Goal: Information Seeking & Learning: Learn about a topic

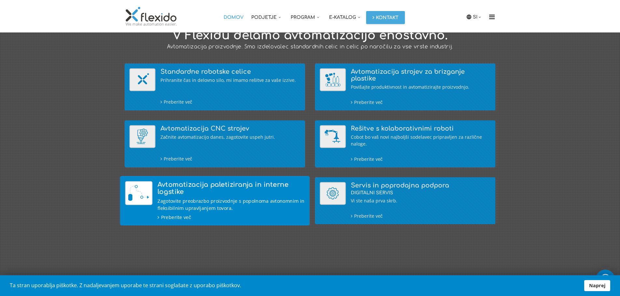
scroll to position [98, 0]
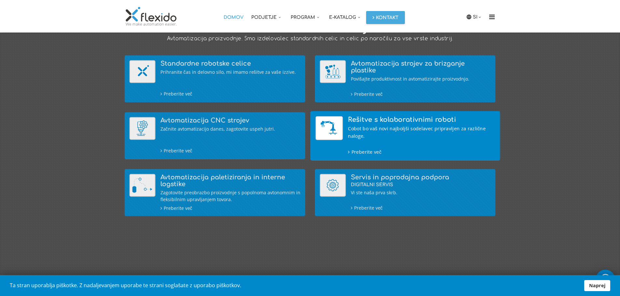
click at [398, 129] on div "Cobot bo vaš novi najboljši sodelavec pripravljen za različne naloge." at bounding box center [421, 132] width 147 height 14
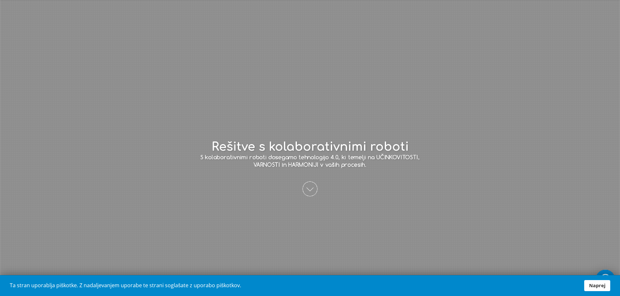
scroll to position [10, 0]
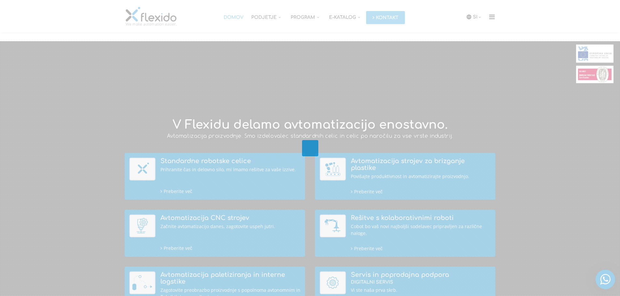
scroll to position [98, 0]
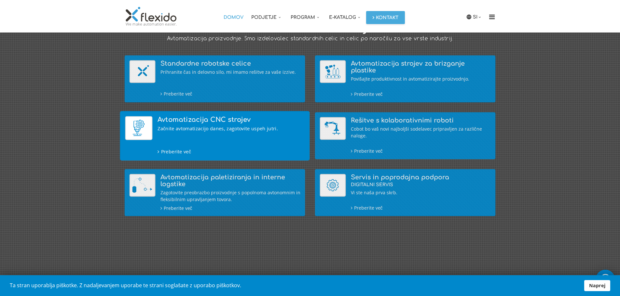
click at [204, 123] on h4 "Avtomatizacija CNC strojev" at bounding box center [230, 119] width 147 height 7
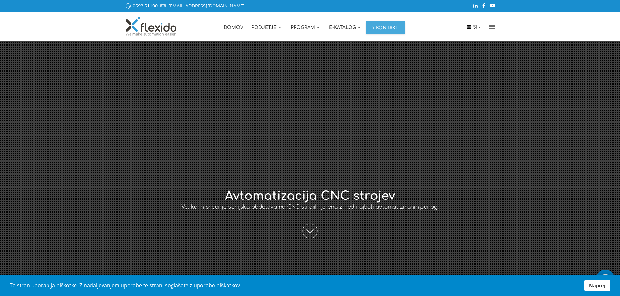
click at [313, 232] on span at bounding box center [310, 231] width 15 height 15
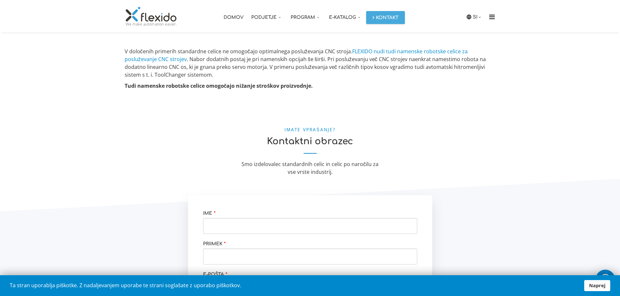
scroll to position [369, 0]
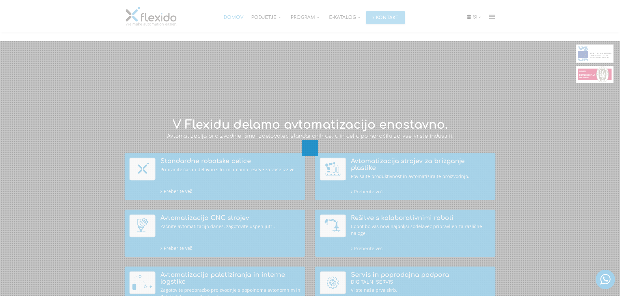
scroll to position [98, 0]
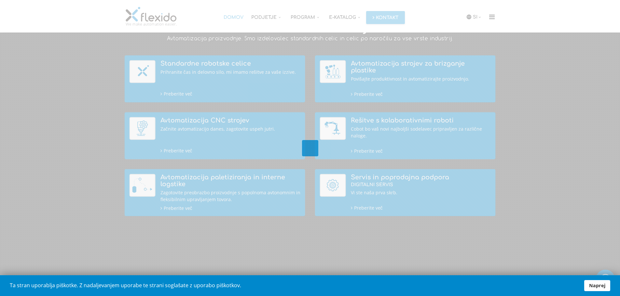
click at [434, 64] on div at bounding box center [310, 148] width 620 height 296
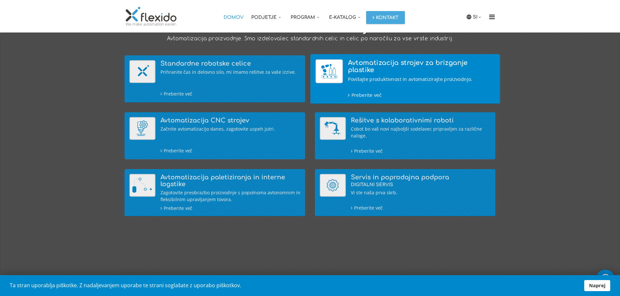
click at [435, 68] on div "Avtomatizacija strojev za brizganje plastike Povišajte produktivnost in avtomat…" at bounding box center [421, 78] width 147 height 39
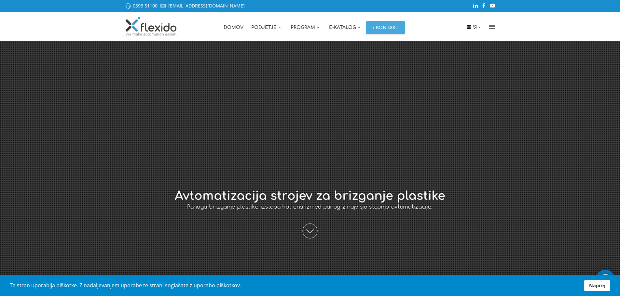
click at [305, 226] on span at bounding box center [310, 231] width 15 height 15
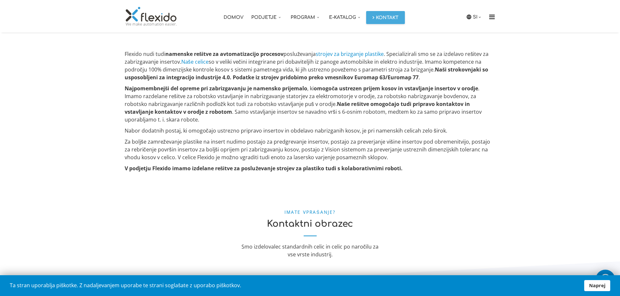
scroll to position [369, 0]
